Goal: Transaction & Acquisition: Purchase product/service

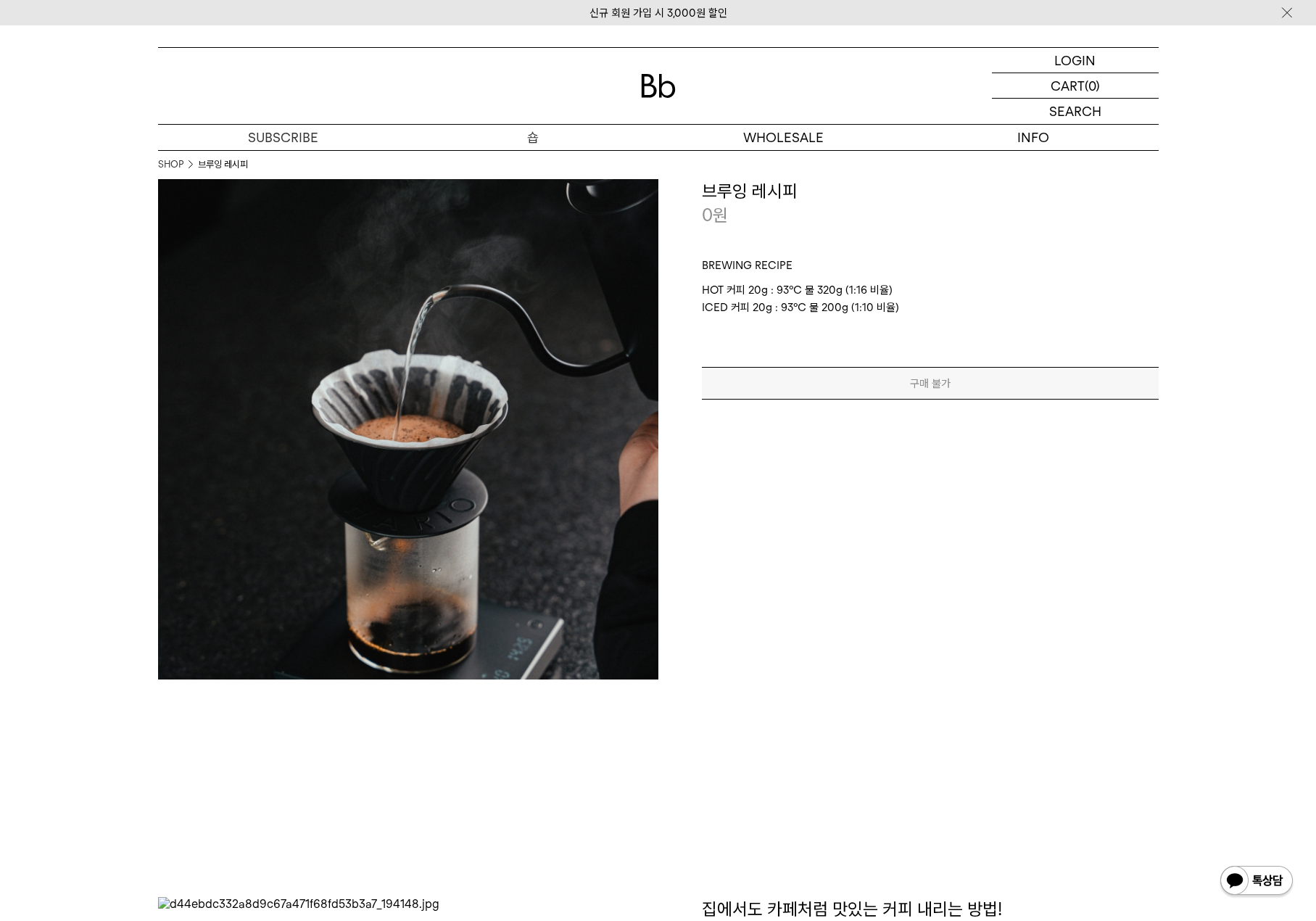
click at [538, 139] on p "숍" at bounding box center [533, 138] width 250 height 26
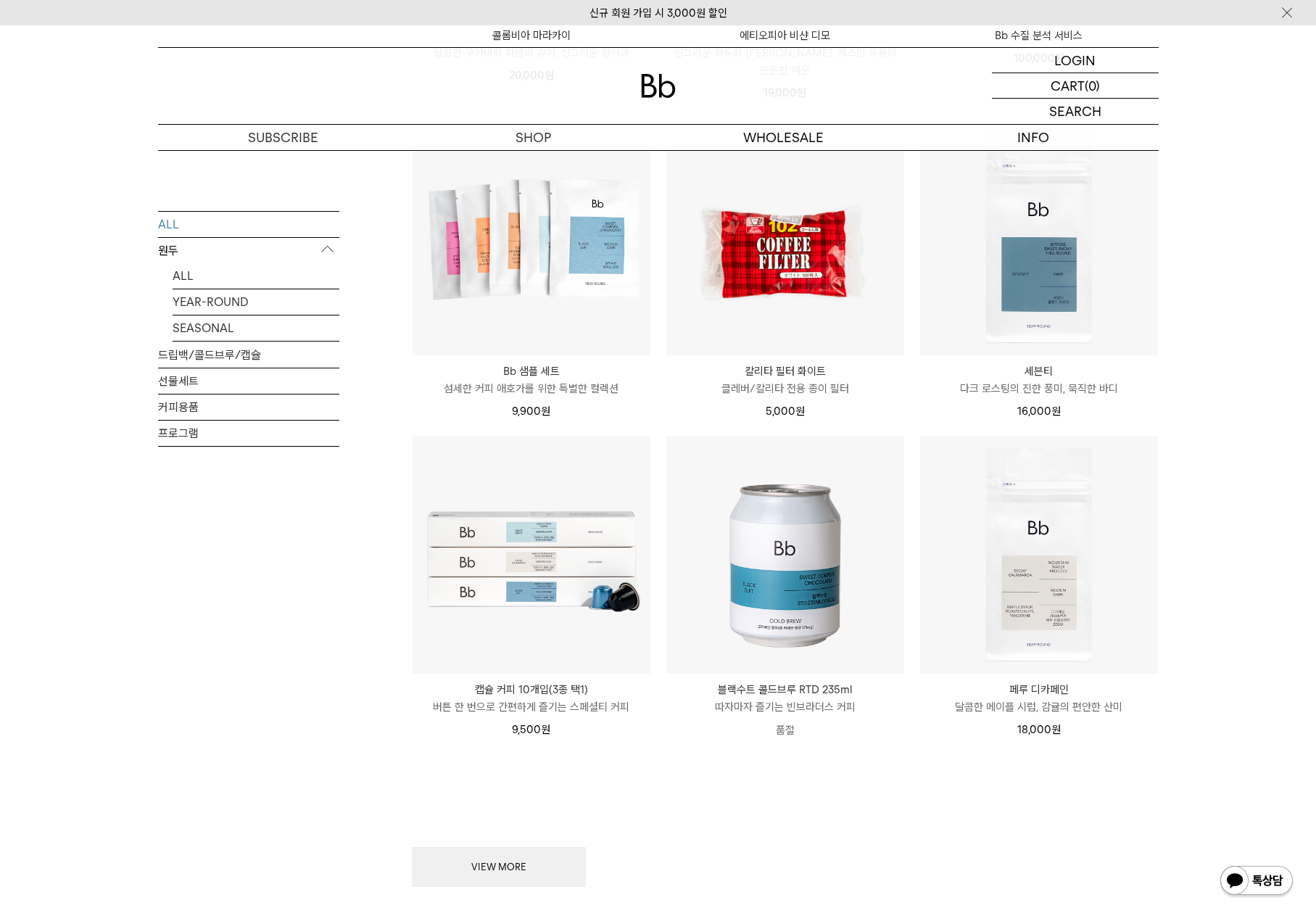
scroll to position [1668, 0]
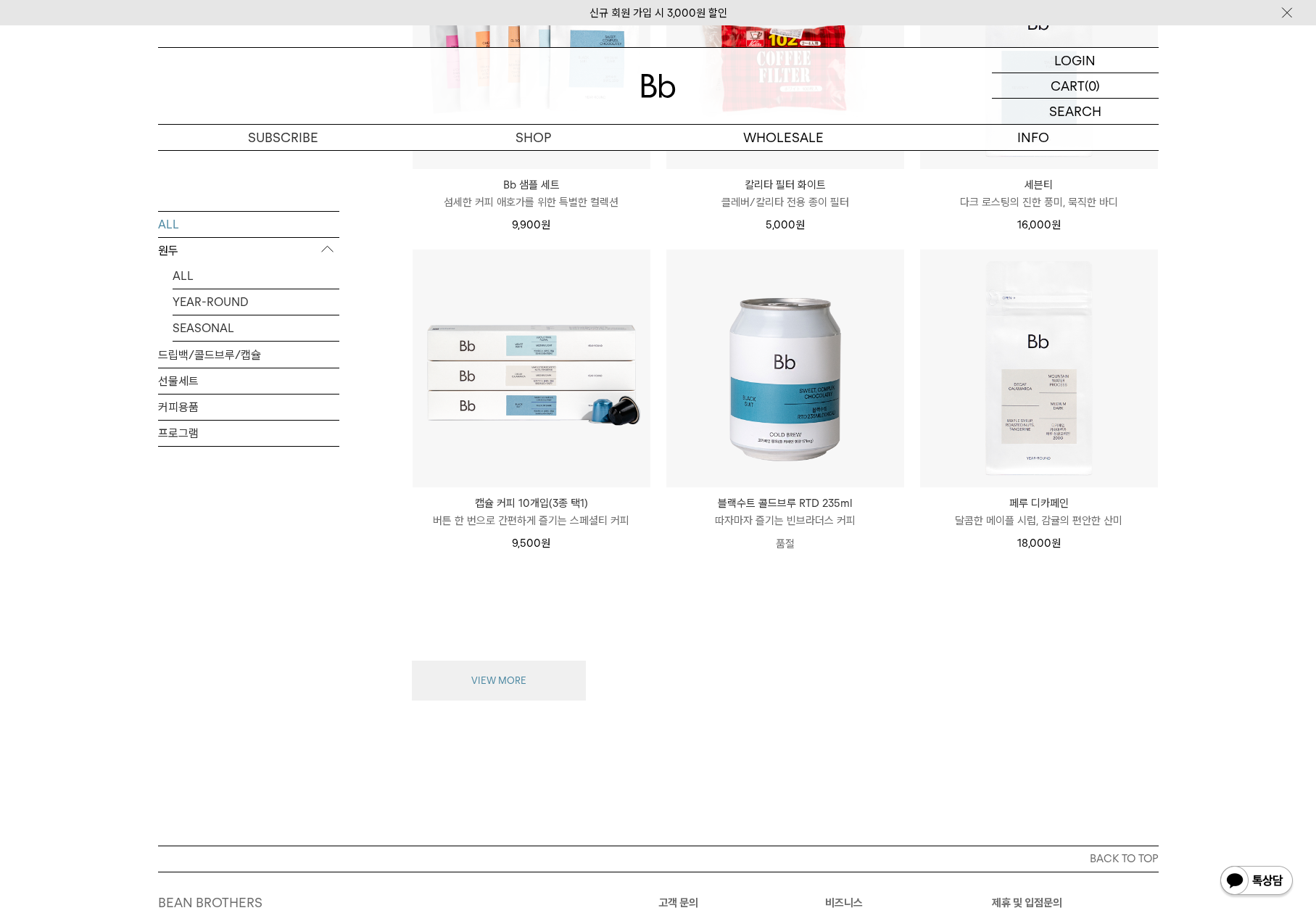
click at [480, 665] on button "VIEW MORE" at bounding box center [499, 681] width 174 height 41
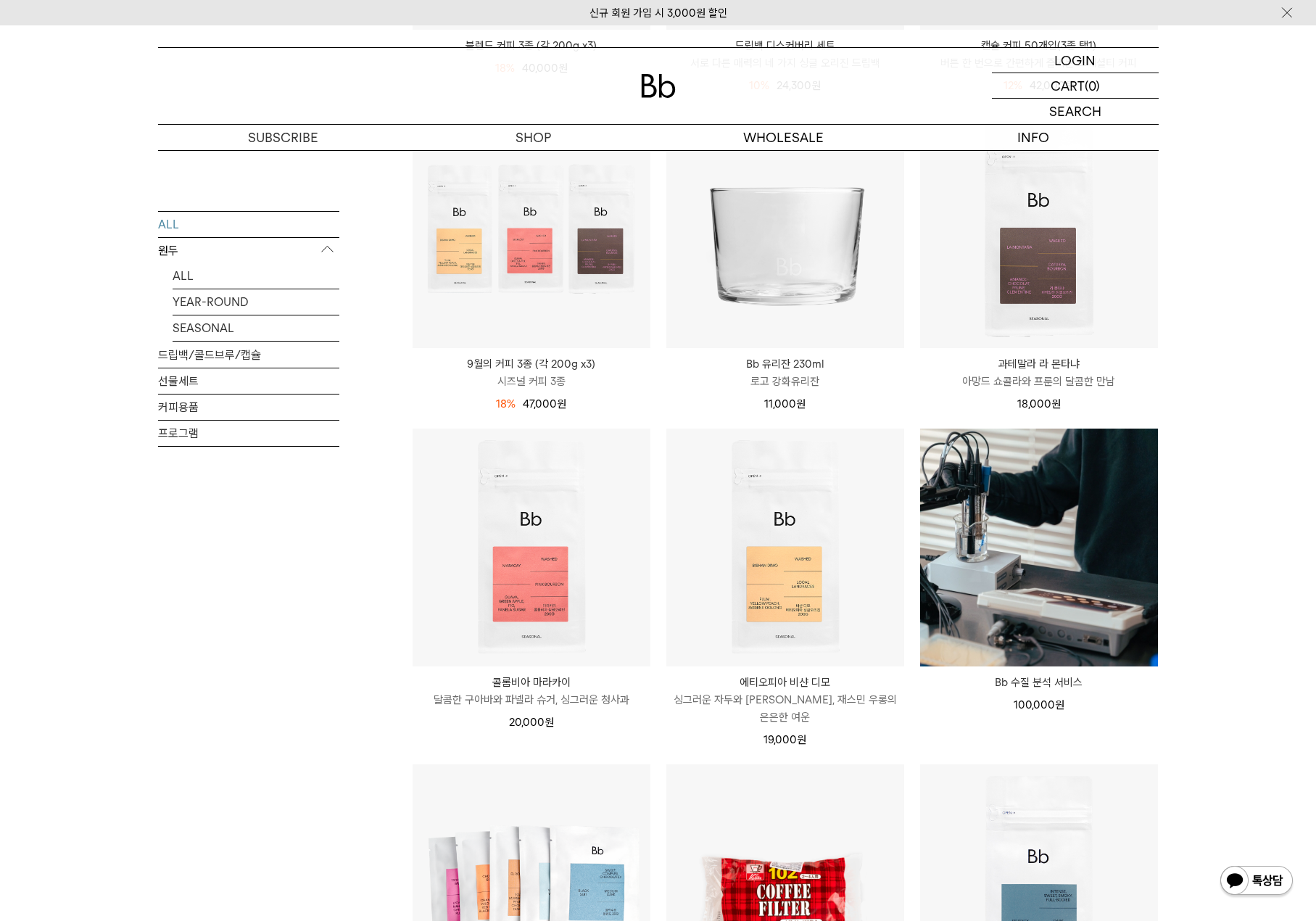
scroll to position [870, 0]
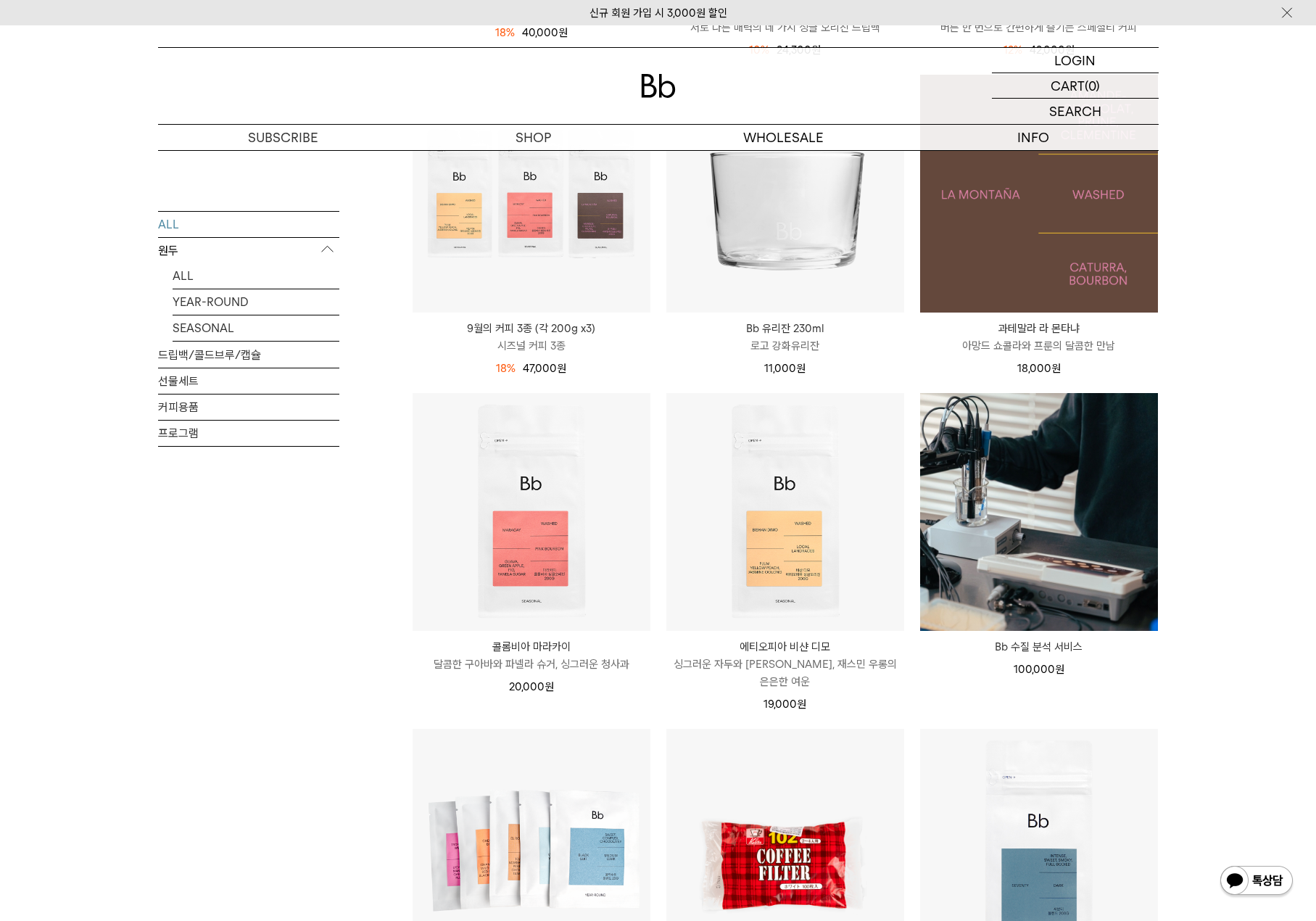
click at [1118, 302] on img at bounding box center [1039, 194] width 238 height 238
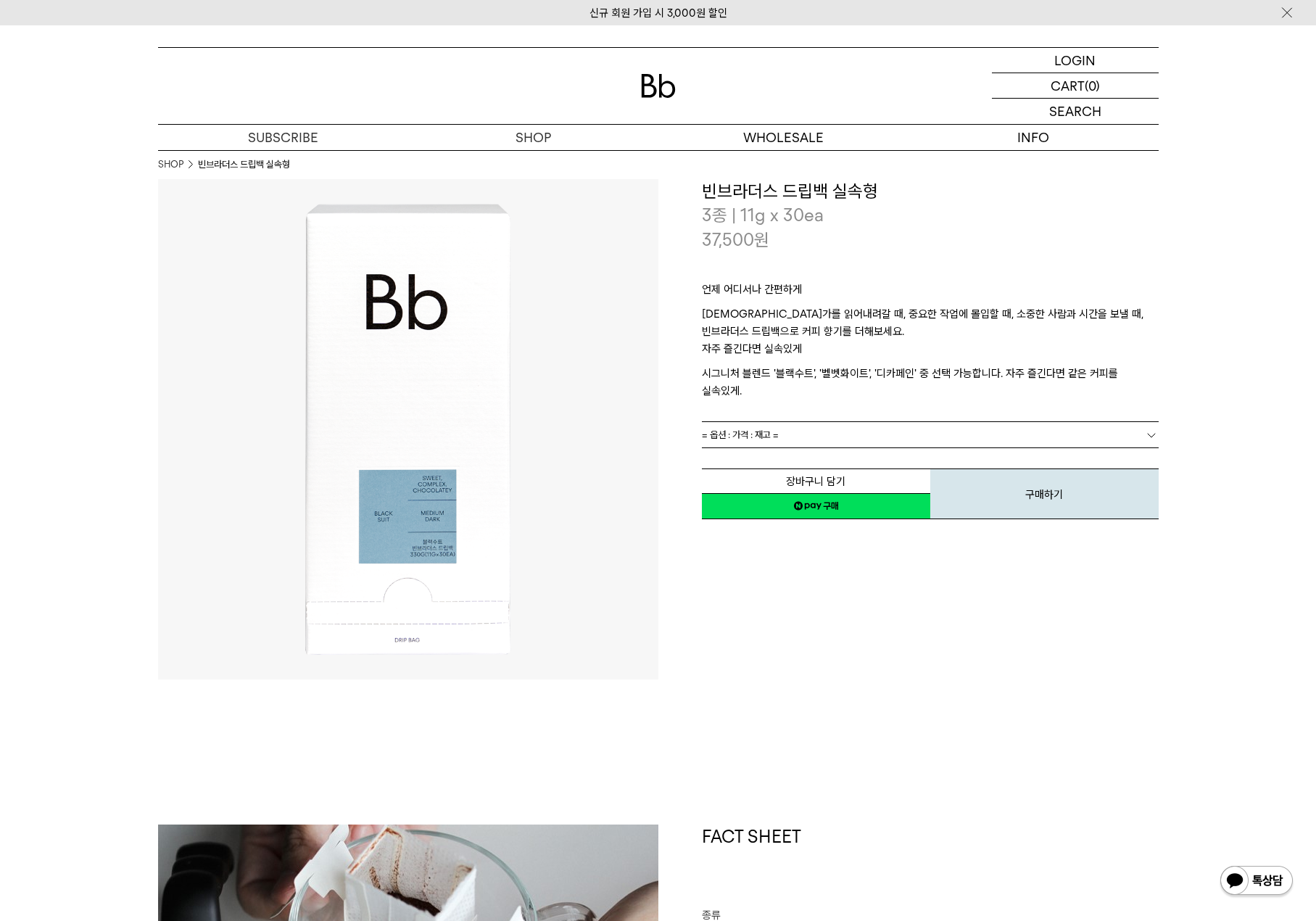
click at [768, 422] on span "= 옵션 : 가격 : 재고 =" at bounding box center [740, 435] width 77 height 26
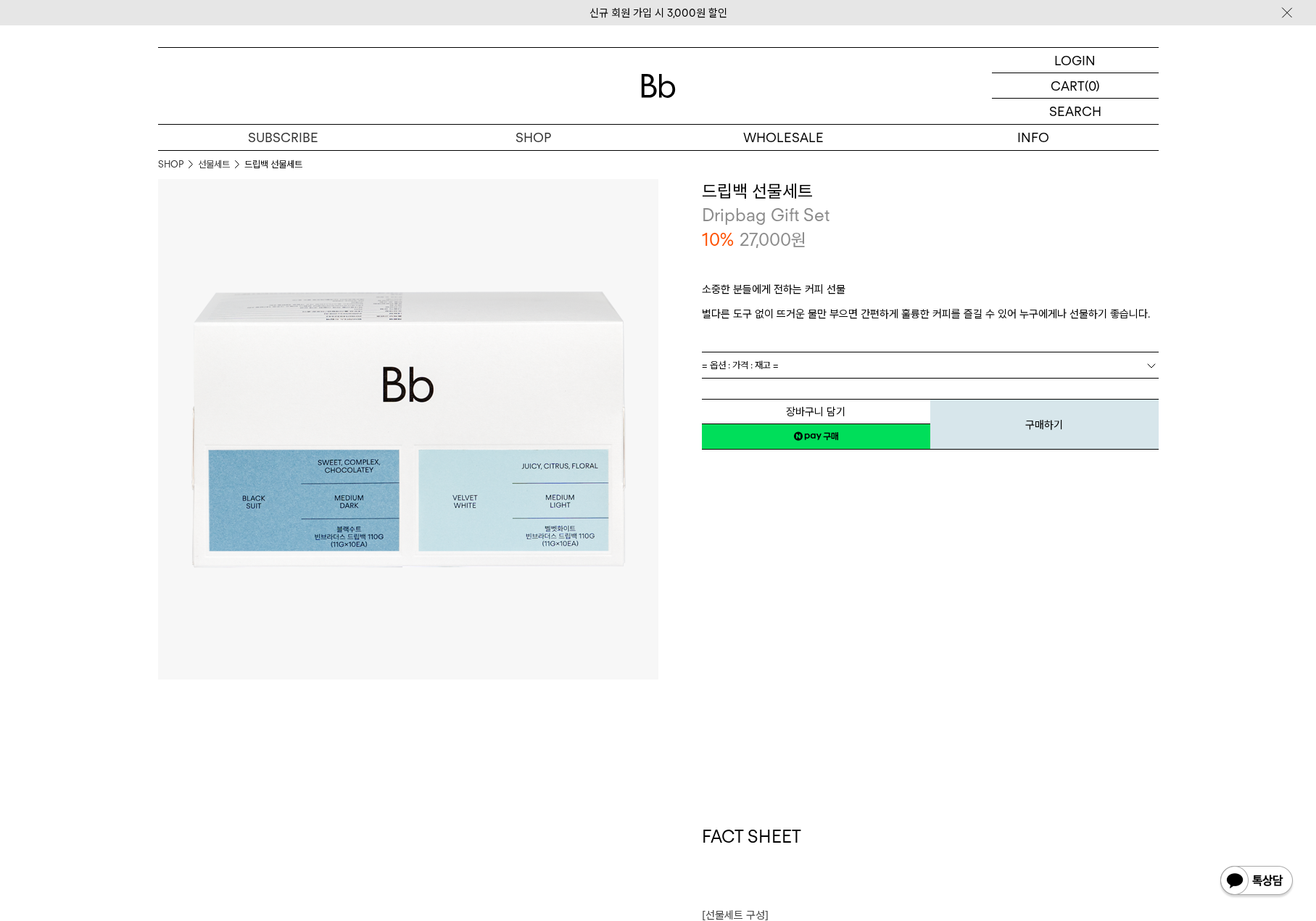
click at [740, 358] on span "= 옵션 : 가격 : 재고 =" at bounding box center [740, 365] width 77 height 26
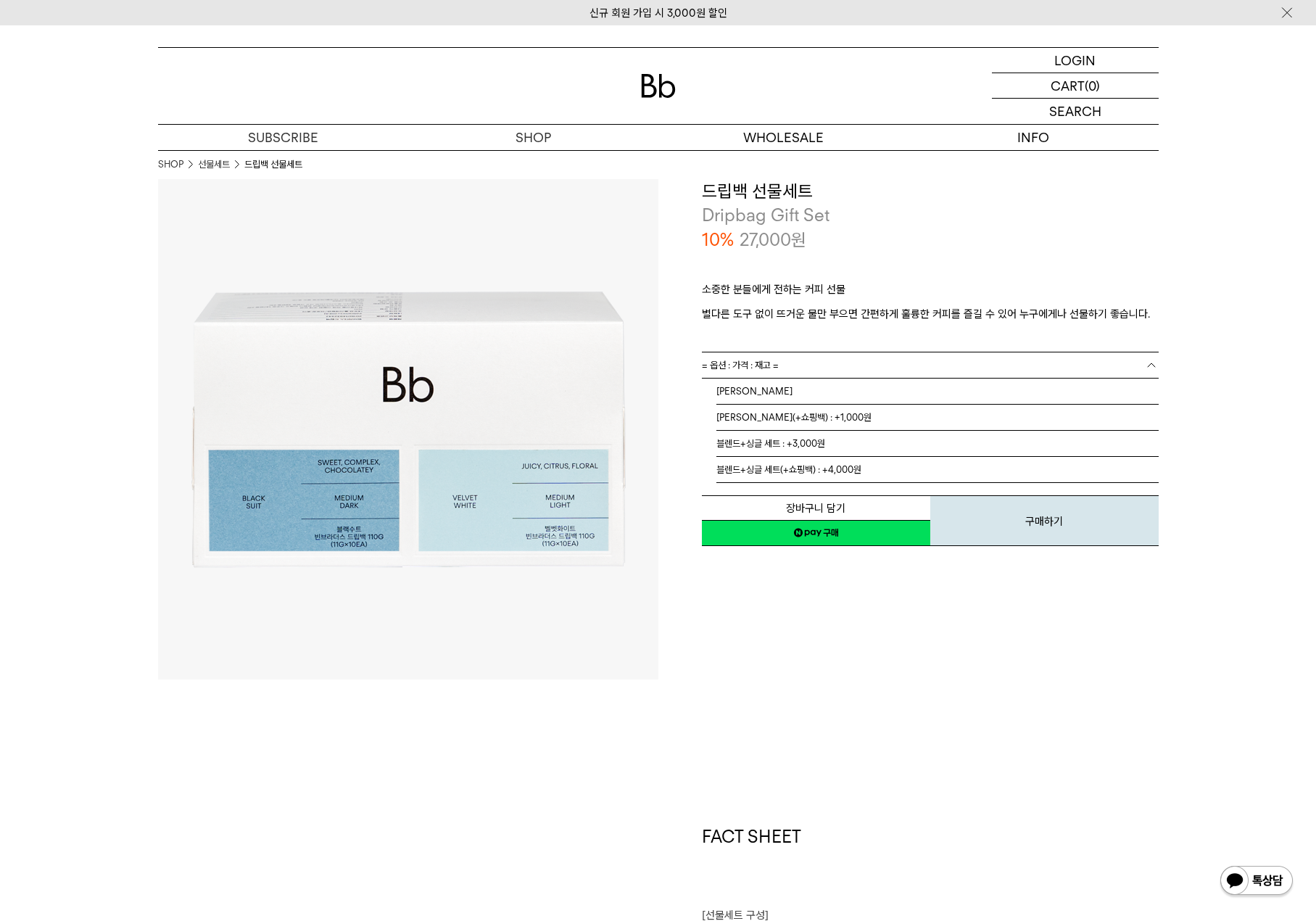
click at [906, 361] on link "= 옵션 : 가격 : 재고 =" at bounding box center [930, 365] width 457 height 26
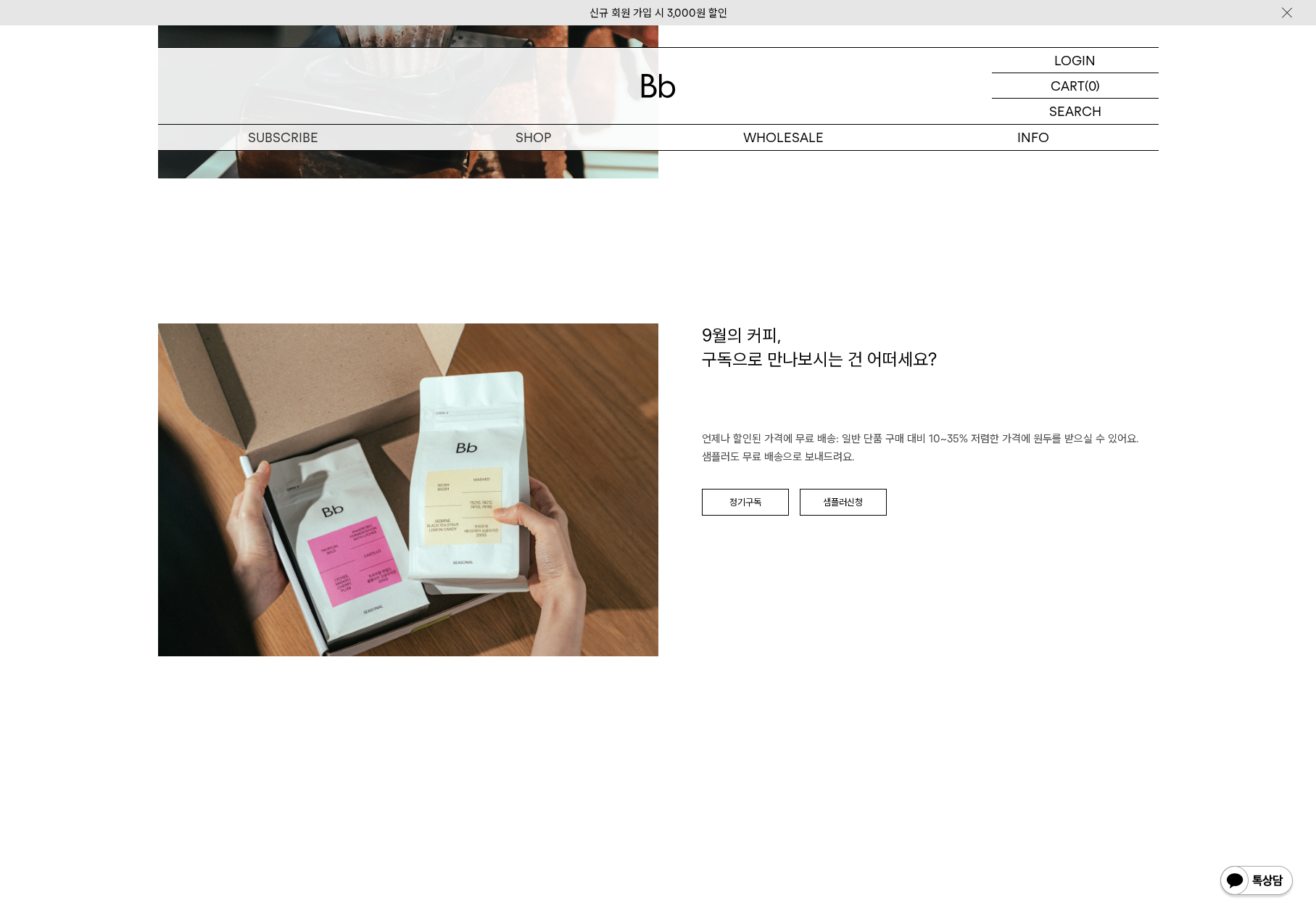
scroll to position [2030, 0]
